Goal: Task Accomplishment & Management: Use online tool/utility

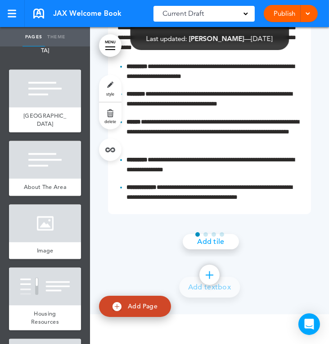
scroll to position [4494, 0]
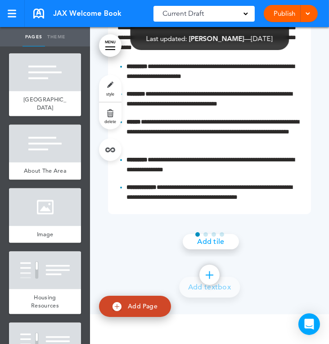
click at [45, 251] on div at bounding box center [45, 270] width 72 height 38
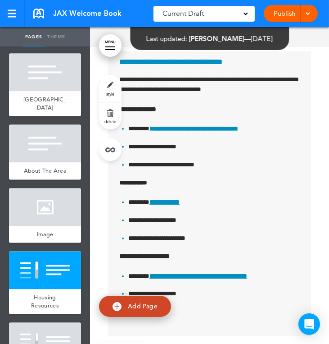
scroll to position [24223, 0]
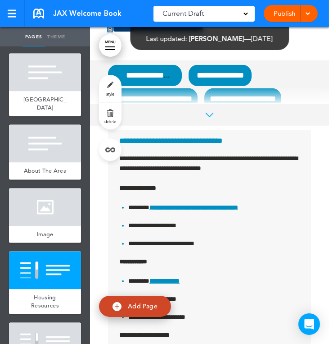
click at [113, 83] on link "style" at bounding box center [110, 88] width 23 height 27
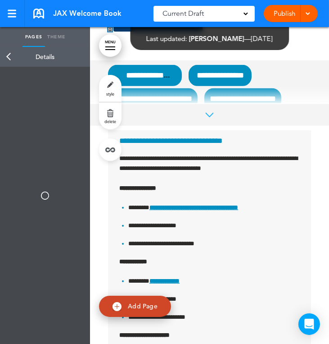
type input "******"
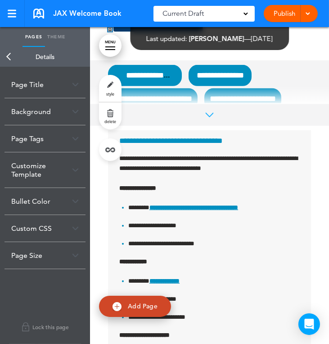
click at [61, 120] on div "Background" at bounding box center [45, 111] width 81 height 27
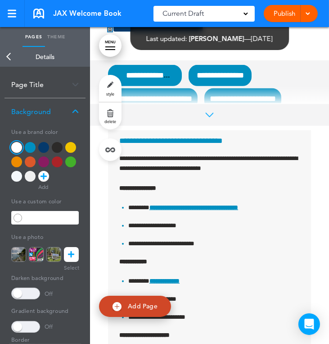
click at [42, 113] on div "Background" at bounding box center [45, 111] width 81 height 27
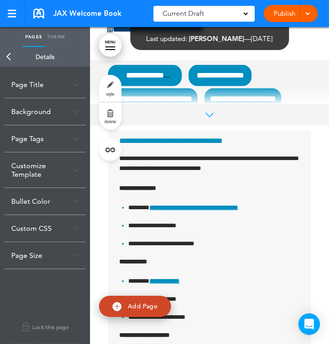
click at [39, 169] on div "Customize Template" at bounding box center [45, 169] width 81 height 35
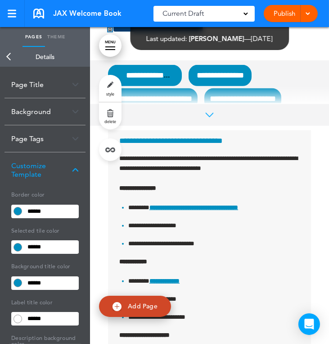
click at [47, 208] on input "******" at bounding box center [51, 211] width 54 height 13
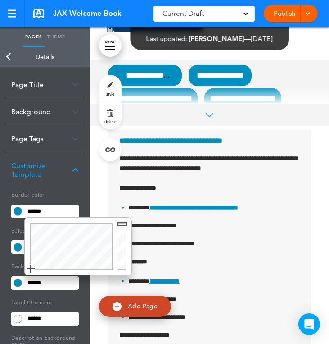
click at [47, 208] on input "******" at bounding box center [51, 211] width 54 height 13
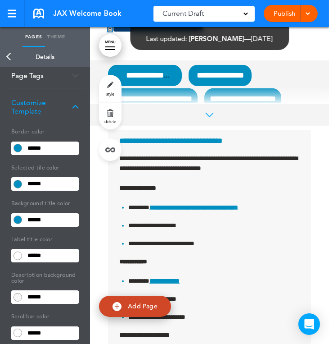
scroll to position [64, 0]
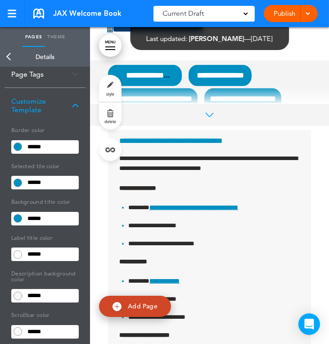
click at [8, 55] on link "Back" at bounding box center [9, 57] width 18 height 20
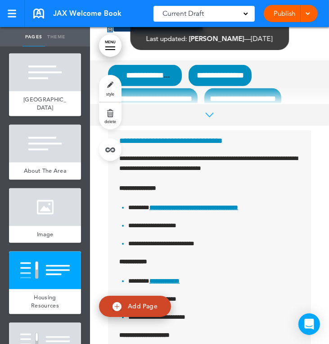
click at [50, 322] on div at bounding box center [45, 341] width 72 height 38
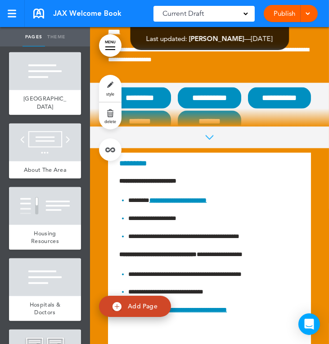
scroll to position [3401, 0]
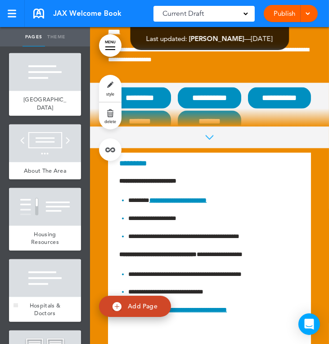
click at [45, 259] on div at bounding box center [45, 278] width 72 height 38
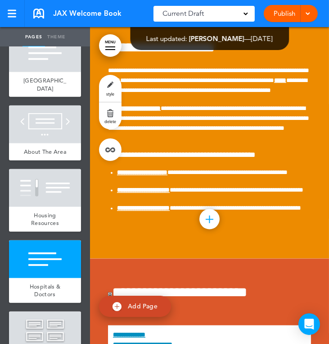
scroll to position [3438, 0]
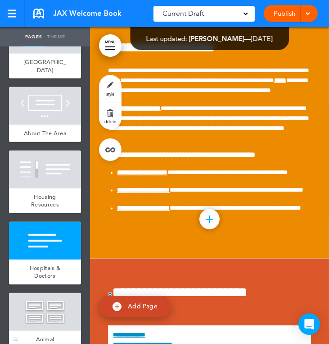
click at [29, 293] on div at bounding box center [45, 312] width 72 height 38
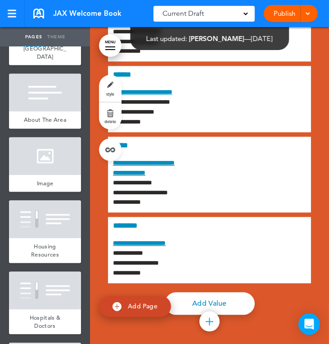
scroll to position [4573, 0]
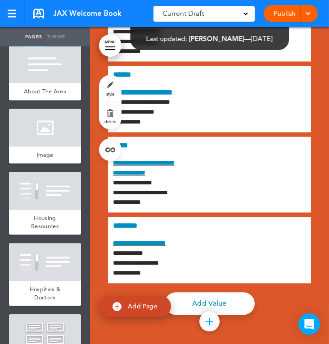
click at [39, 314] on div at bounding box center [45, 333] width 72 height 38
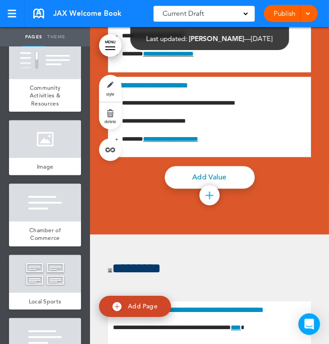
scroll to position [3912, 0]
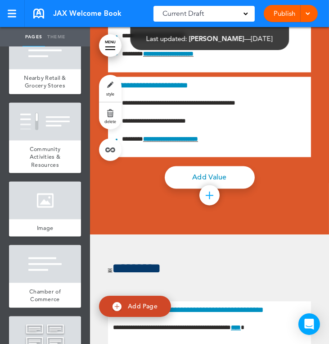
click at [108, 44] on link "MENU" at bounding box center [110, 45] width 23 height 23
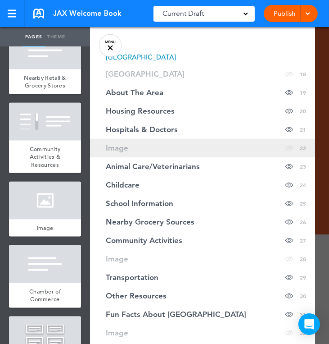
scroll to position [377, 0]
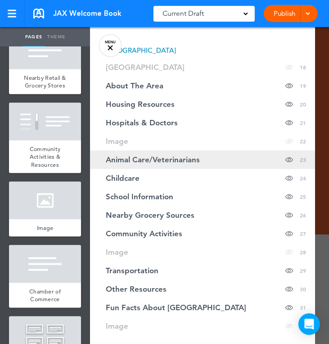
click at [145, 150] on link "Animal Care/Veterinarians Hide page in table of contents 23" at bounding box center [202, 159] width 225 height 18
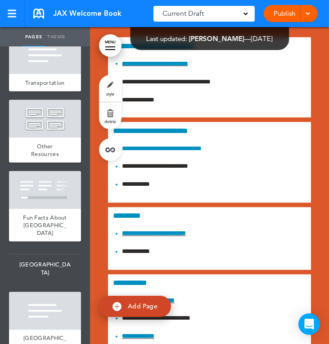
scroll to position [4260, 0]
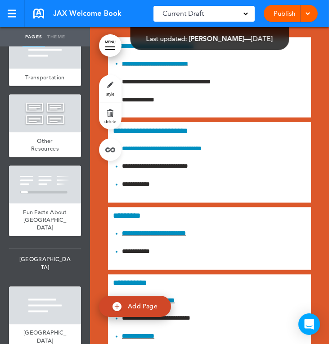
click at [110, 48] on link "MENU" at bounding box center [110, 45] width 23 height 23
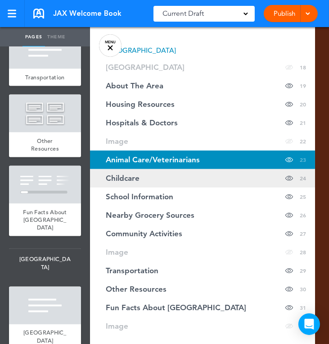
click at [132, 174] on span "Childcare" at bounding box center [123, 178] width 34 height 8
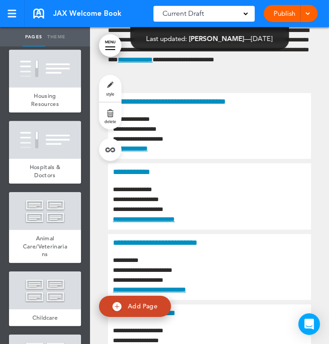
scroll to position [4687, 0]
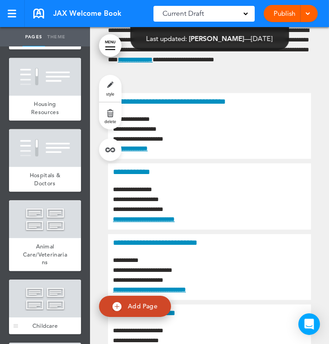
click at [56, 279] on div at bounding box center [45, 298] width 72 height 38
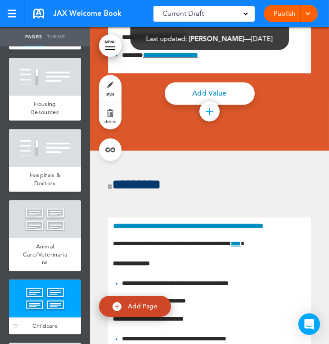
scroll to position [25593, 0]
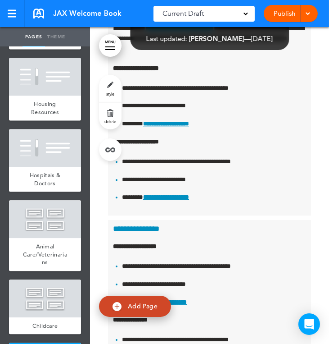
scroll to position [26112, 0]
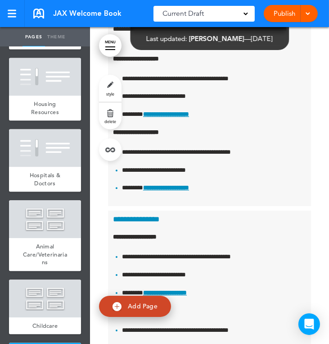
click at [111, 46] on div at bounding box center [110, 46] width 10 height 1
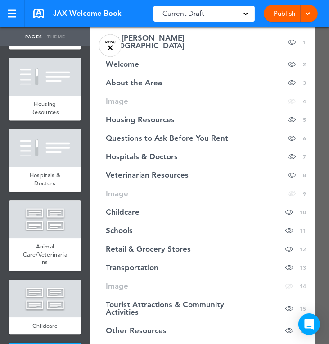
scroll to position [44, 0]
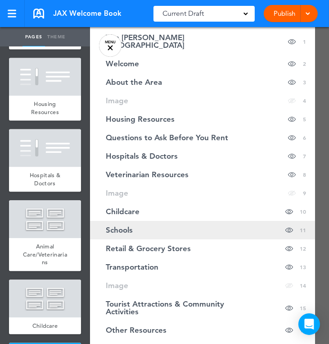
click at [119, 226] on span "Schools" at bounding box center [119, 230] width 27 height 8
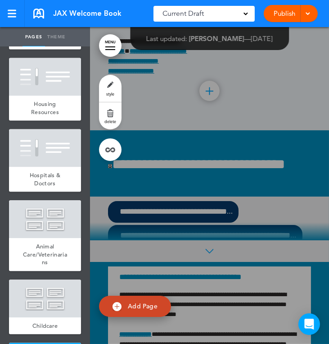
scroll to position [3521, 0]
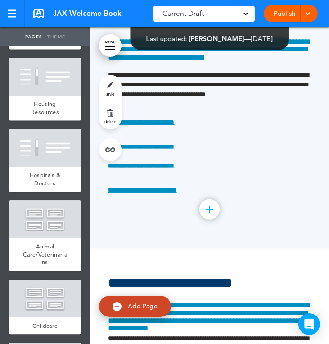
click at [112, 49] on div at bounding box center [110, 49] width 10 height 1
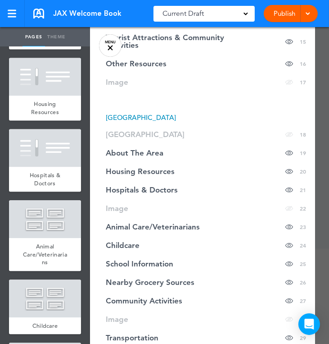
scroll to position [342, 0]
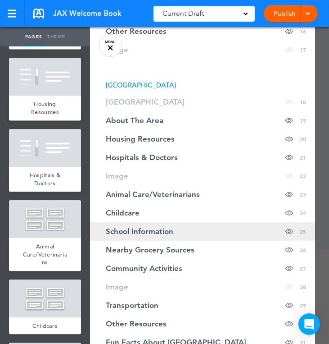
click at [126, 222] on link "School Information Hide page in table of contents 25" at bounding box center [202, 231] width 225 height 18
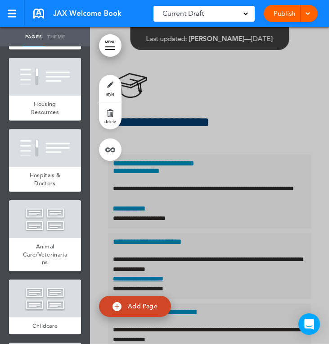
scroll to position [8444, 0]
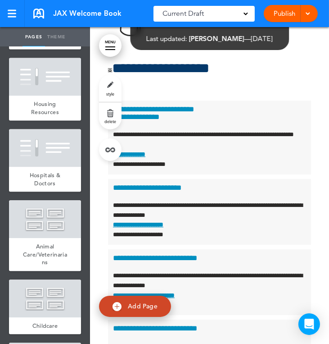
click at [109, 94] on span "style" at bounding box center [110, 93] width 8 height 5
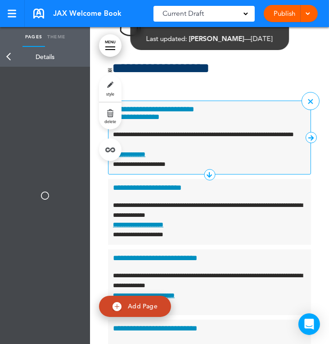
type input "******"
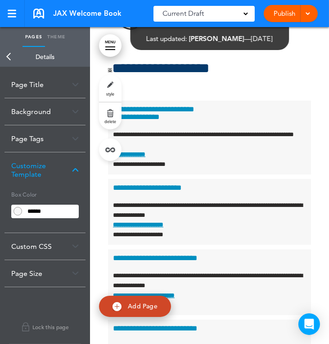
click at [10, 53] on link "Back" at bounding box center [9, 57] width 18 height 20
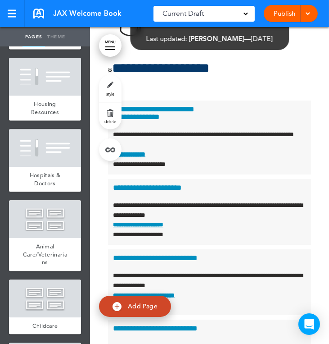
click at [105, 44] on link "MENU" at bounding box center [110, 45] width 23 height 23
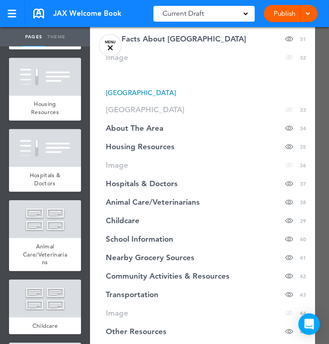
scroll to position [686, 0]
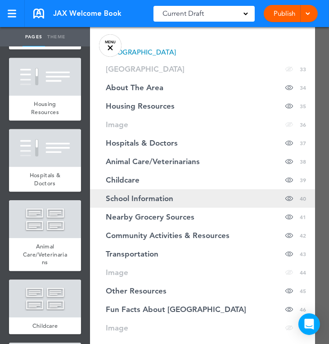
click at [131, 194] on span "School Information" at bounding box center [140, 198] width 68 height 8
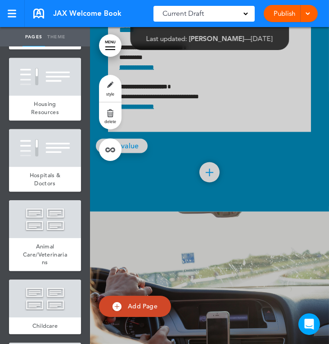
scroll to position [15073, 0]
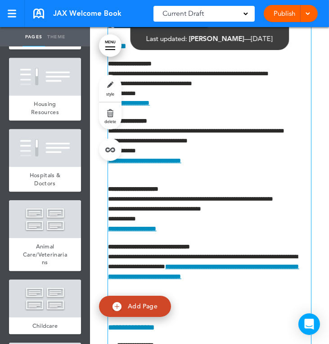
click at [179, 160] on p "**********" at bounding box center [208, 145] width 198 height 59
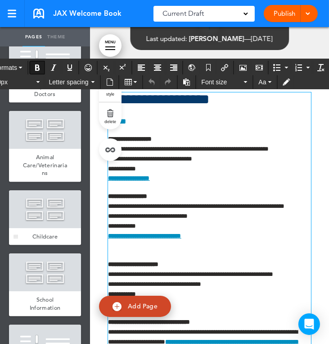
scroll to position [4777, 0]
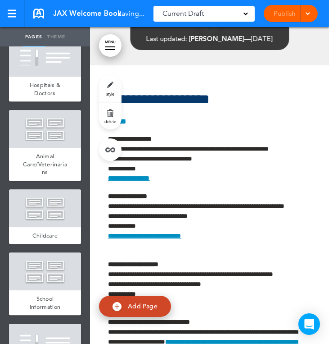
click at [40, 323] on div at bounding box center [45, 342] width 72 height 38
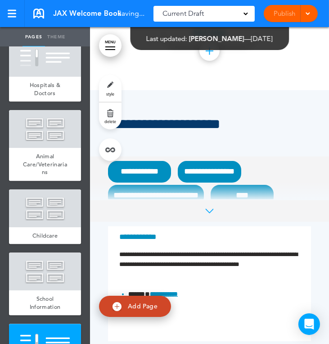
scroll to position [26933, 0]
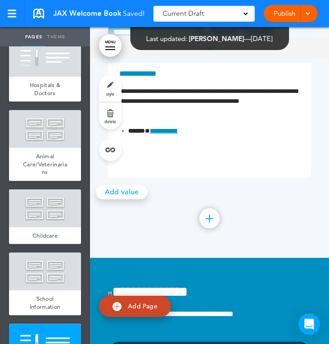
click at [113, 81] on link "style" at bounding box center [110, 88] width 23 height 27
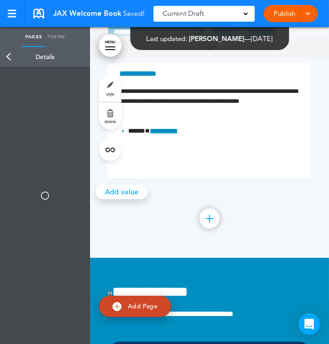
type input "******"
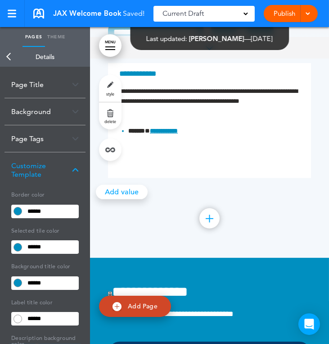
click at [38, 212] on input "******" at bounding box center [51, 211] width 54 height 13
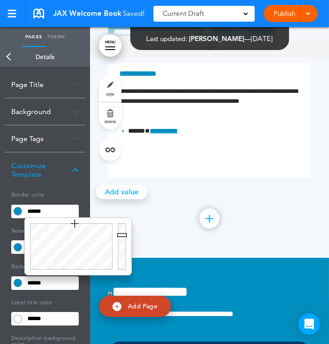
click at [38, 212] on input "******" at bounding box center [51, 211] width 54 height 13
click at [10, 59] on link "Back" at bounding box center [9, 57] width 18 height 20
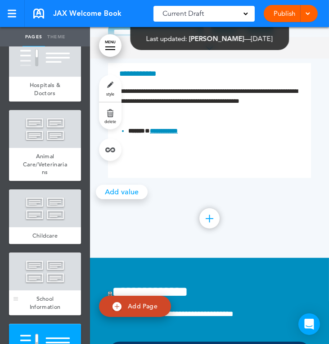
click at [51, 252] on div at bounding box center [45, 271] width 72 height 38
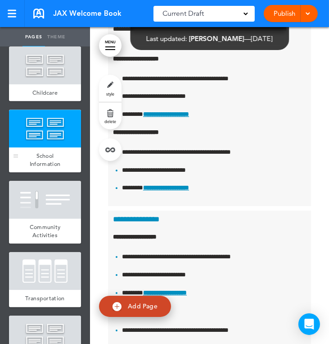
scroll to position [4934, 0]
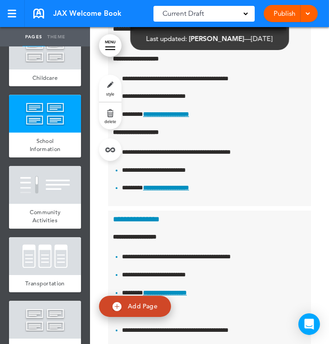
click at [107, 49] on div at bounding box center [110, 49] width 10 height 1
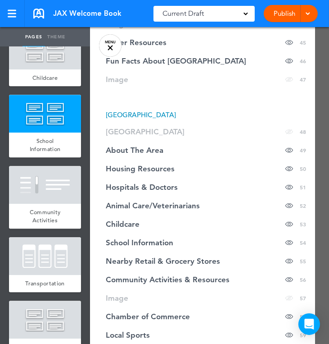
scroll to position [956, 0]
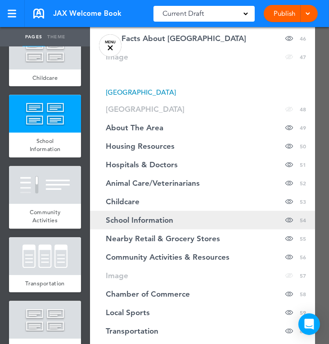
click at [120, 216] on span "School Information" at bounding box center [140, 220] width 68 height 8
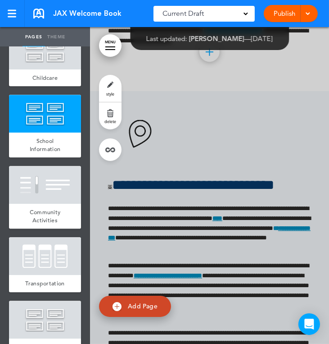
scroll to position [20002, 0]
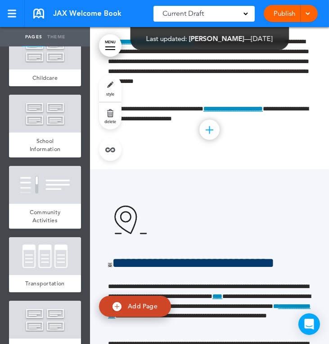
click at [115, 51] on link "MENU" at bounding box center [110, 45] width 23 height 23
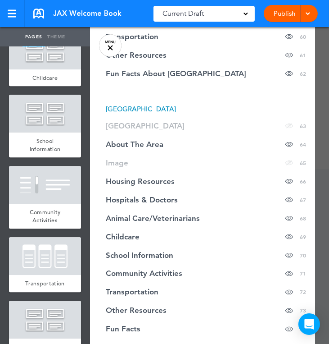
scroll to position [1273, 0]
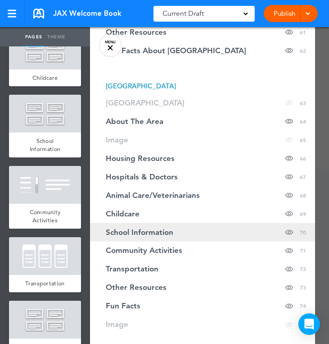
click at [128, 228] on span "School Information" at bounding box center [140, 232] width 68 height 8
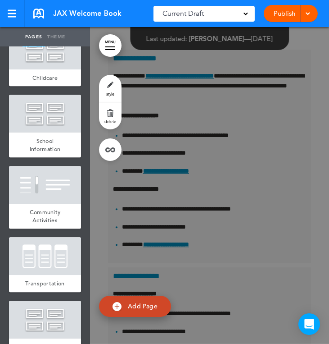
scroll to position [26112, 0]
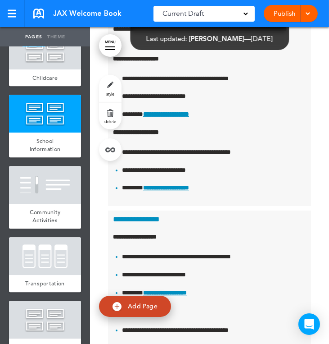
click at [110, 89] on link "style" at bounding box center [110, 88] width 23 height 27
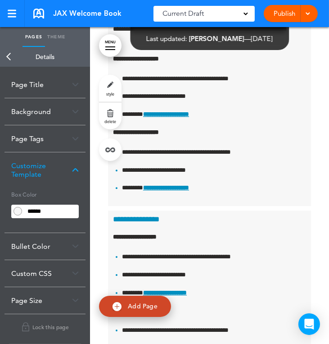
click at [9, 58] on link "Back" at bounding box center [9, 57] width 18 height 20
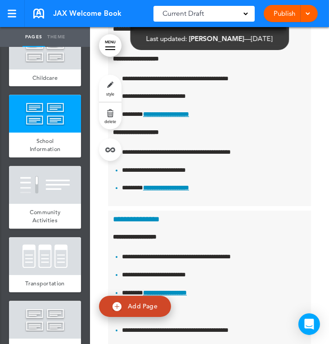
click at [116, 40] on link "MENU" at bounding box center [110, 45] width 23 height 23
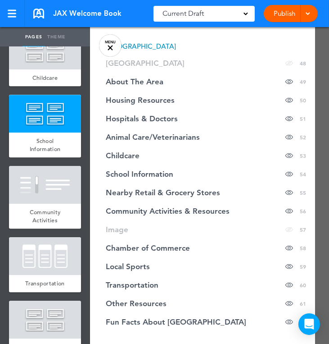
scroll to position [1001, 0]
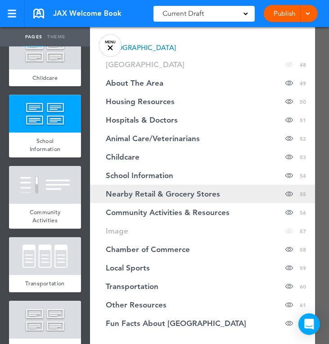
click at [130, 191] on link "Nearby Retail & Grocery Stores Hide page in table of contents 55" at bounding box center [202, 194] width 225 height 18
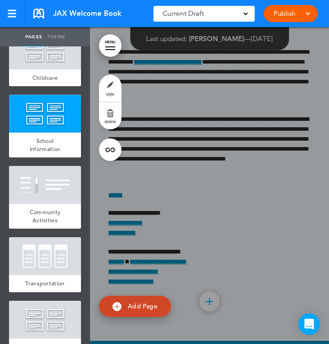
scroll to position [20234, 0]
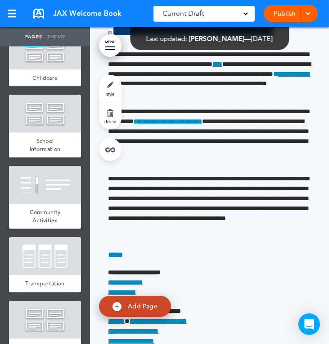
click at [113, 47] on link "MENU" at bounding box center [110, 45] width 23 height 23
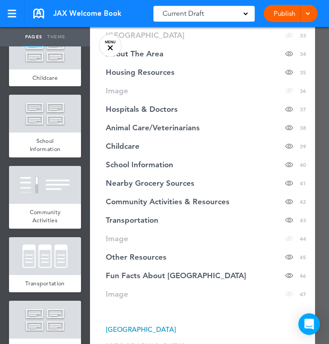
scroll to position [711, 0]
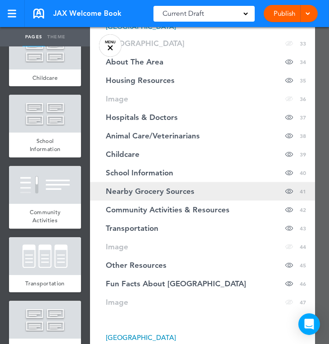
click at [132, 188] on link "Nearby Grocery Sources Hide page in table of contents 41" at bounding box center [202, 191] width 225 height 18
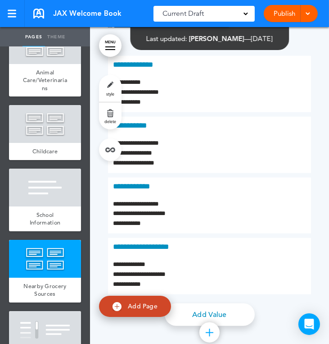
scroll to position [2706, 0]
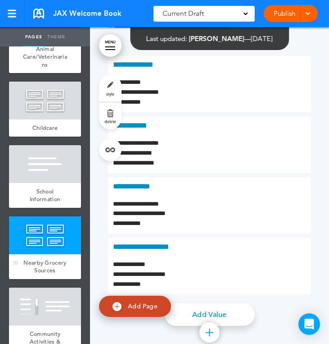
click at [53, 216] on div at bounding box center [45, 235] width 72 height 38
click at [112, 86] on link "style" at bounding box center [110, 88] width 23 height 27
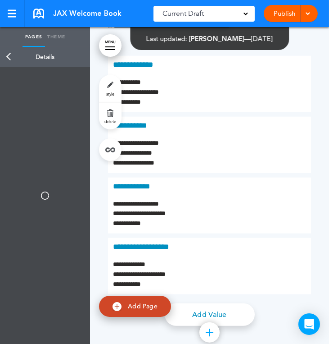
type input "******"
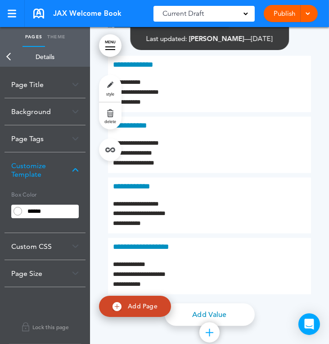
click at [50, 115] on div "Background" at bounding box center [45, 111] width 81 height 27
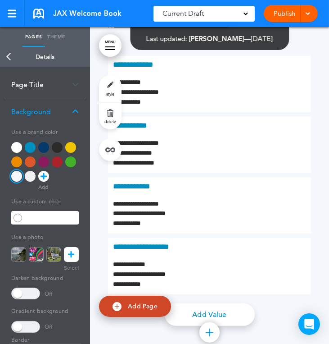
click at [46, 111] on div "Background" at bounding box center [45, 111] width 81 height 27
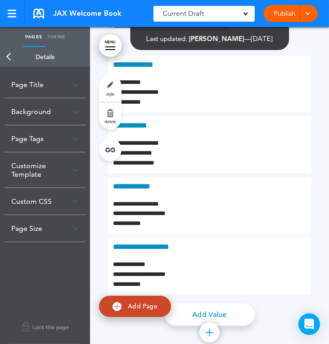
click at [37, 175] on div "Customize Template" at bounding box center [45, 169] width 81 height 35
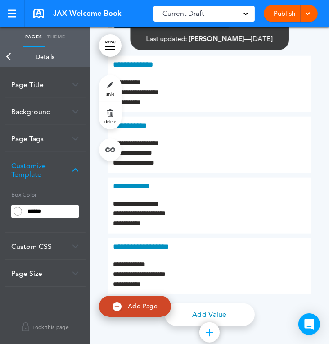
click at [15, 56] on link "Back" at bounding box center [9, 57] width 18 height 20
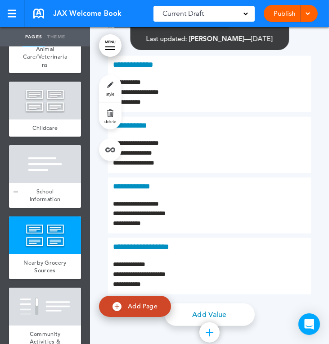
click at [34, 183] on div "School Information" at bounding box center [45, 195] width 72 height 25
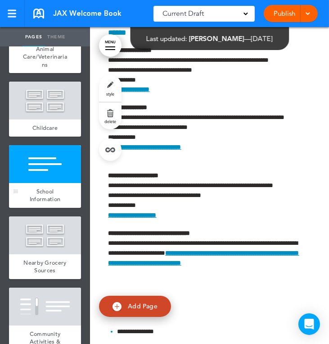
scroll to position [15073, 0]
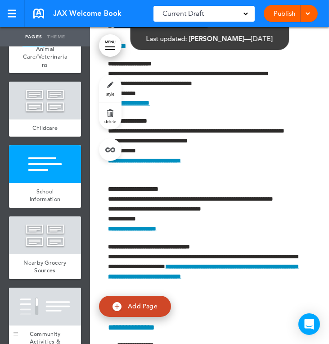
click at [36, 325] on div "Community Activities & Resources" at bounding box center [45, 341] width 72 height 33
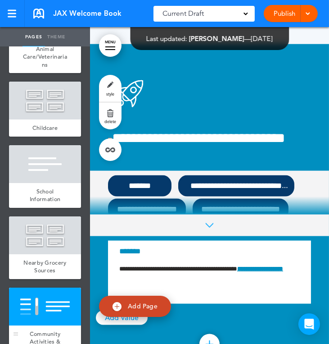
scroll to position [15913, 0]
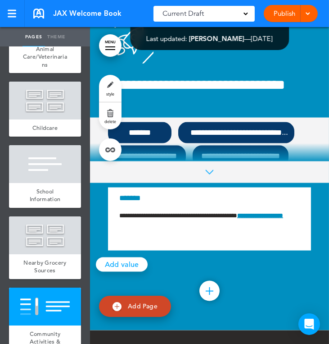
click at [114, 82] on link "style" at bounding box center [110, 88] width 23 height 27
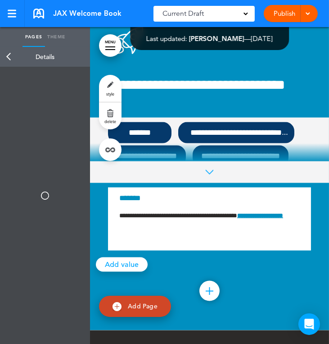
type input "******"
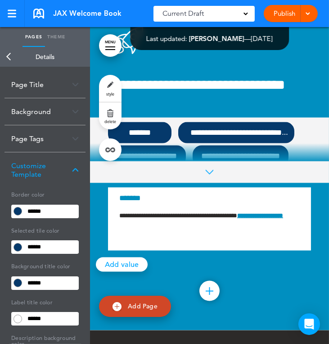
click at [64, 152] on div "Customize Template" at bounding box center [45, 169] width 81 height 35
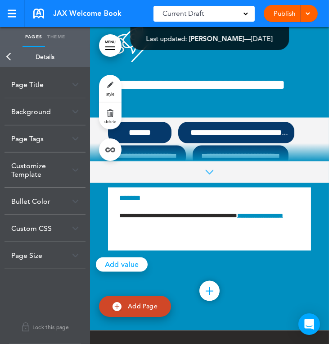
click at [36, 204] on div "Bullet Color" at bounding box center [45, 201] width 81 height 27
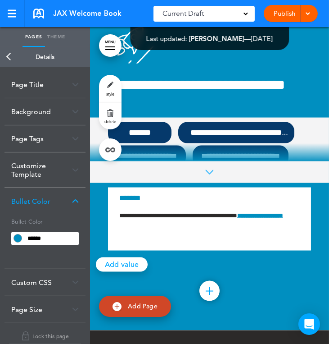
click at [29, 235] on input "******" at bounding box center [51, 238] width 54 height 13
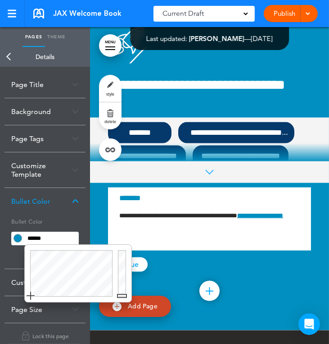
click at [29, 235] on input "******" at bounding box center [51, 238] width 54 height 13
click at [12, 59] on link "Back" at bounding box center [9, 57] width 18 height 20
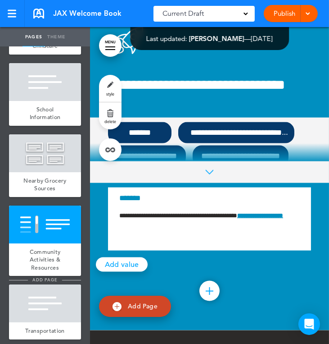
scroll to position [2796, 0]
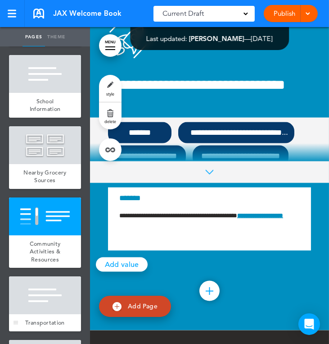
click at [39, 276] on div at bounding box center [45, 295] width 72 height 38
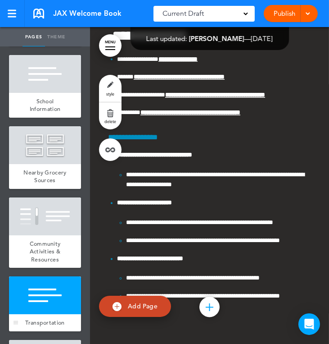
scroll to position [16250, 0]
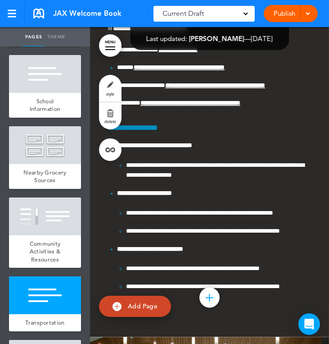
click at [114, 83] on link "style" at bounding box center [110, 88] width 23 height 27
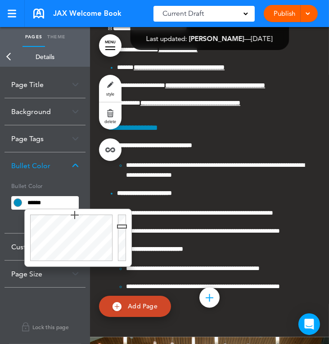
click at [41, 200] on input "******" at bounding box center [51, 202] width 54 height 13
click at [12, 54] on link "Back" at bounding box center [9, 57] width 18 height 20
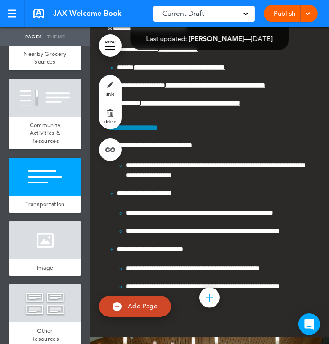
scroll to position [2927, 0]
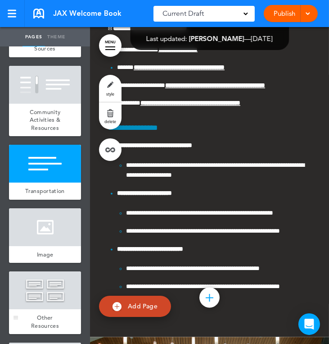
click at [55, 271] on div at bounding box center [45, 290] width 72 height 38
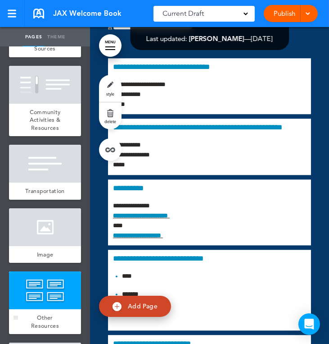
scroll to position [16829, 0]
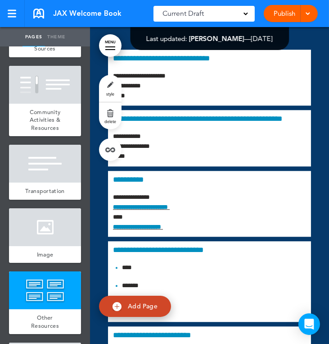
click at [110, 40] on link "MENU" at bounding box center [110, 45] width 23 height 23
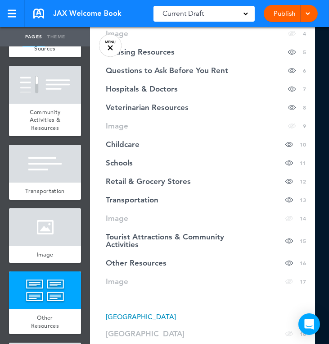
scroll to position [62, 0]
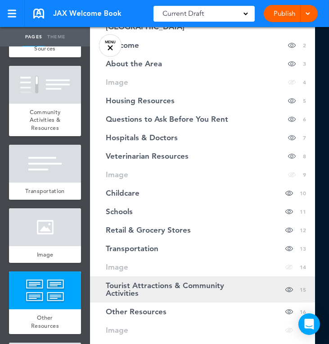
click at [129, 281] on span "Tourist Attractions & Community Activities" at bounding box center [180, 288] width 149 height 15
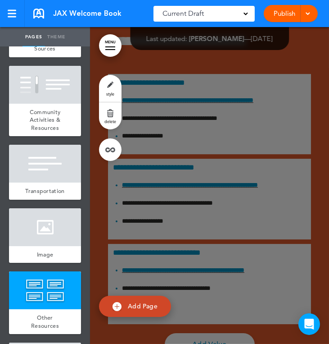
scroll to position [4645, 0]
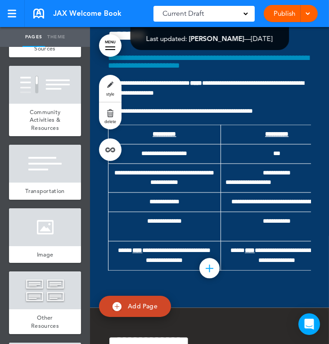
click at [110, 86] on link "style" at bounding box center [110, 88] width 23 height 27
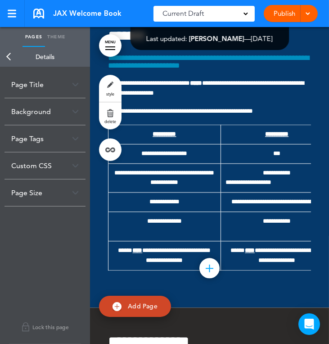
click at [7, 53] on link "Back" at bounding box center [9, 57] width 18 height 20
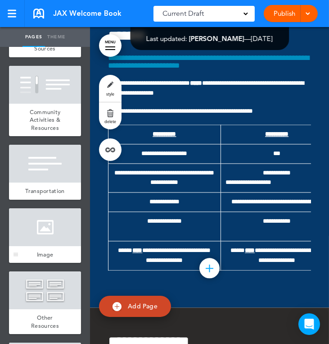
click at [50, 250] on span "Image" at bounding box center [45, 254] width 17 height 8
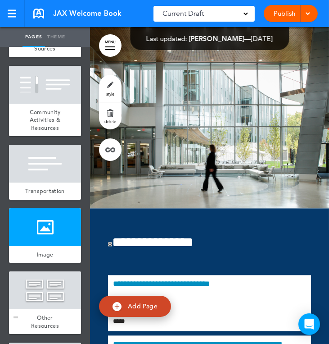
click at [52, 271] on div at bounding box center [45, 290] width 72 height 38
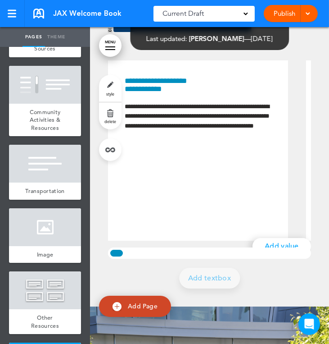
scroll to position [17463, 0]
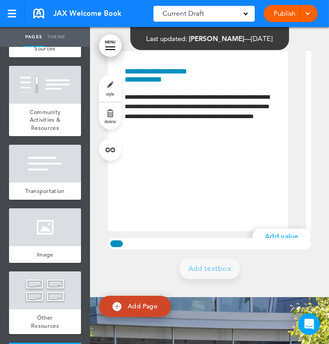
click at [115, 82] on link "style" at bounding box center [110, 88] width 23 height 27
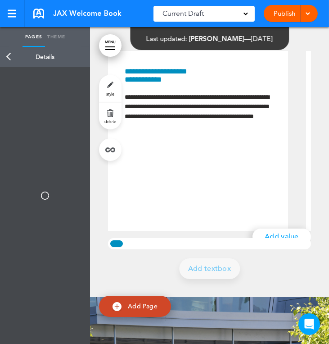
type input "******"
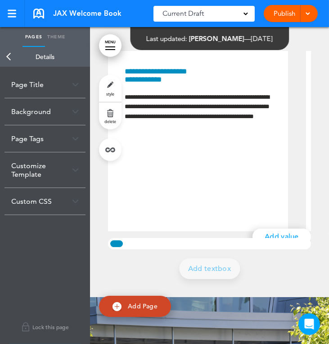
click at [12, 54] on link "Back" at bounding box center [9, 57] width 18 height 20
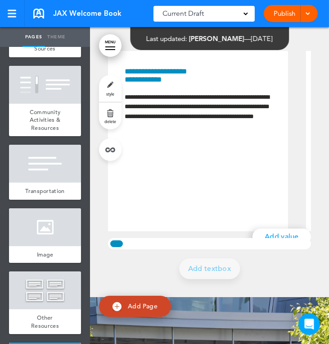
click at [106, 83] on link "style" at bounding box center [110, 88] width 23 height 27
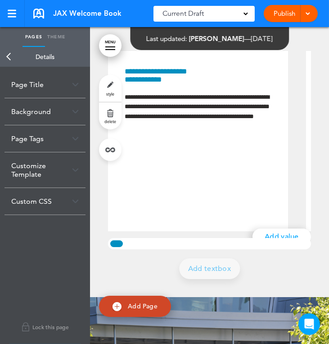
click at [48, 178] on div "Customize Template" at bounding box center [45, 169] width 81 height 35
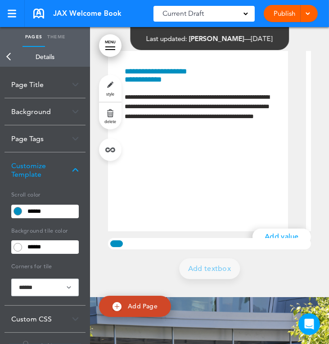
click at [35, 207] on input "******" at bounding box center [51, 211] width 54 height 13
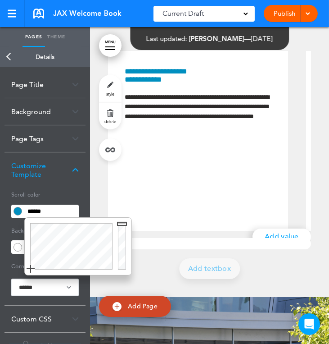
click at [35, 207] on input "******" at bounding box center [51, 211] width 54 height 13
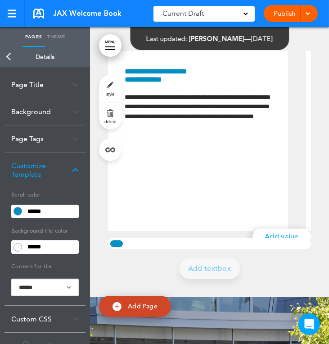
click at [11, 57] on link "Back" at bounding box center [9, 57] width 18 height 20
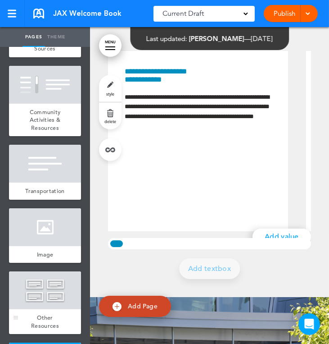
click at [56, 271] on div at bounding box center [45, 290] width 72 height 38
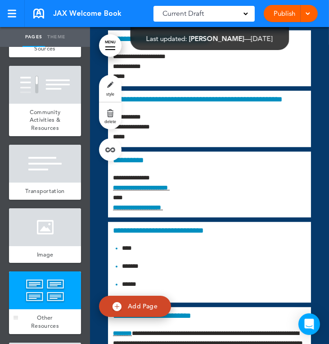
scroll to position [16829, 0]
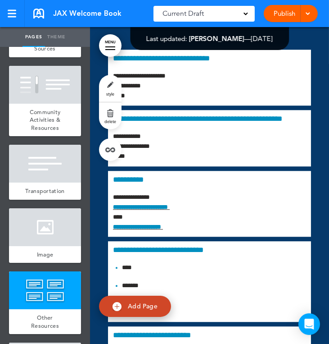
click at [113, 44] on link "MENU" at bounding box center [110, 45] width 23 height 23
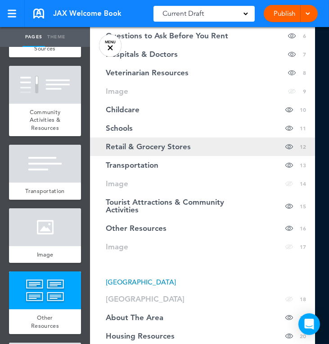
scroll to position [166, 0]
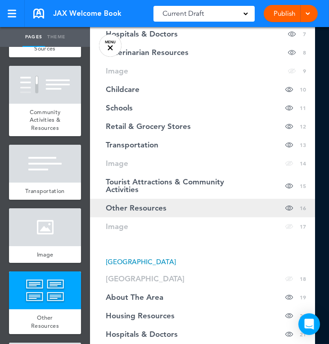
click at [140, 204] on span "Other Resources" at bounding box center [136, 208] width 61 height 8
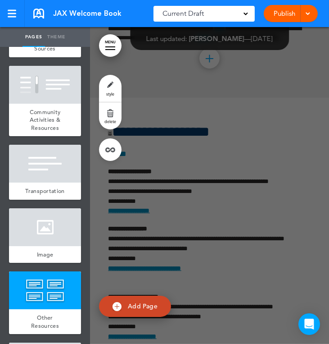
scroll to position [4973, 0]
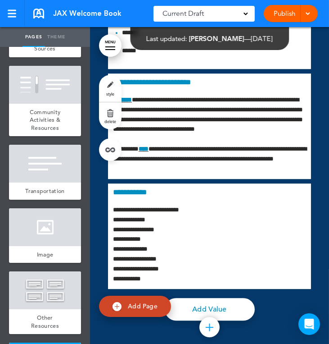
scroll to position [17463, 0]
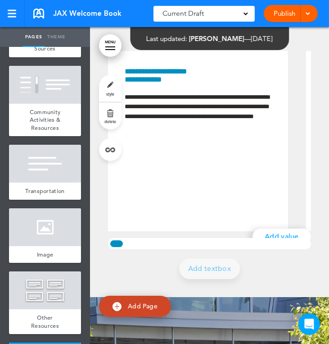
click at [109, 84] on link "style" at bounding box center [110, 88] width 23 height 27
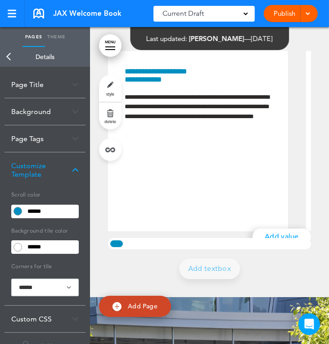
click at [35, 207] on input "******" at bounding box center [51, 211] width 54 height 13
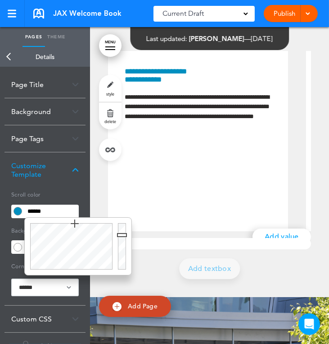
click at [35, 207] on input "******" at bounding box center [51, 211] width 54 height 13
click at [10, 52] on link "Back" at bounding box center [9, 57] width 18 height 20
click at [10, 52] on div "Back Details" at bounding box center [45, 57] width 90 height 20
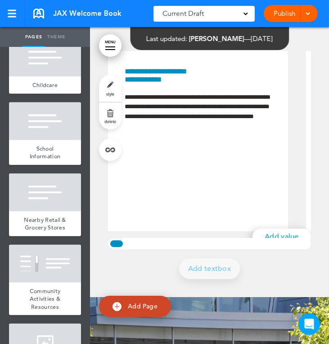
scroll to position [3782, 0]
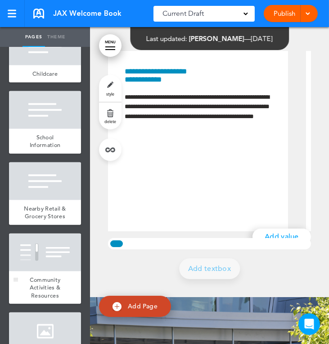
click at [55, 233] on div at bounding box center [45, 252] width 72 height 38
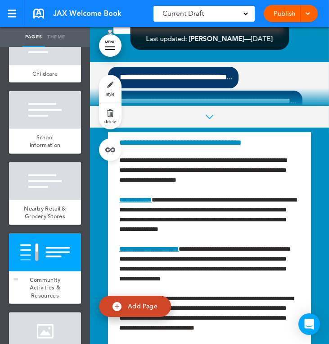
scroll to position [20695, 0]
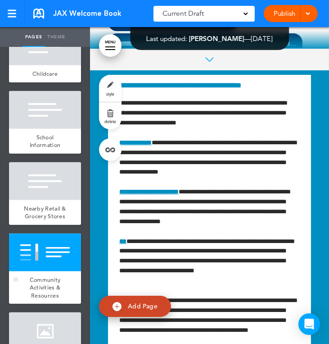
click at [55, 233] on div at bounding box center [45, 252] width 72 height 38
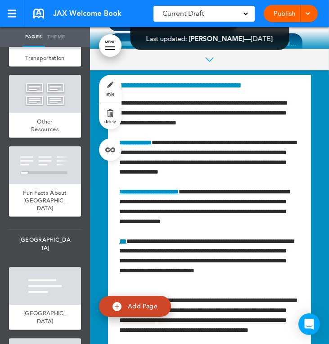
scroll to position [4229, 0]
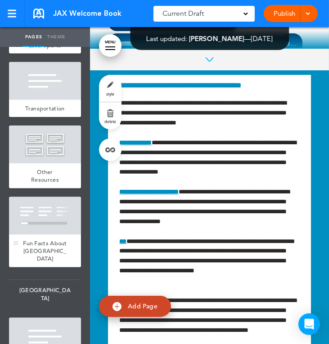
click at [52, 197] on div at bounding box center [45, 216] width 72 height 38
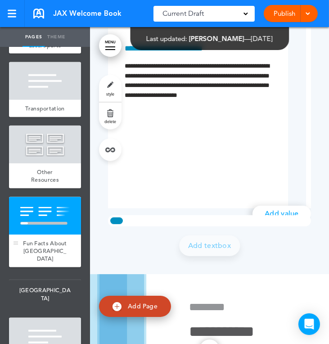
scroll to position [23162, 0]
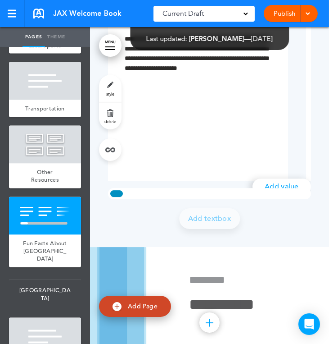
click at [118, 86] on link "style" at bounding box center [110, 88] width 23 height 27
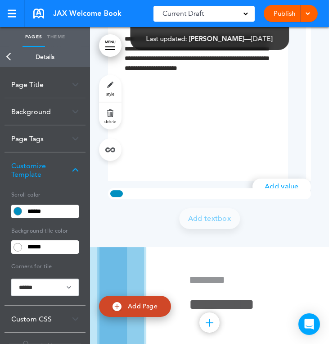
click at [53, 114] on div "Background" at bounding box center [45, 111] width 81 height 27
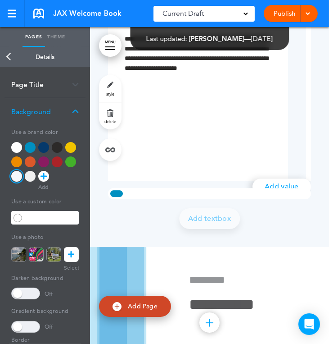
click at [30, 111] on div "Background" at bounding box center [45, 111] width 81 height 27
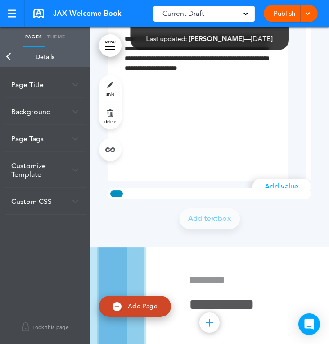
click at [27, 169] on div "Customize Template" at bounding box center [45, 169] width 81 height 35
